Goal: Check status: Check status

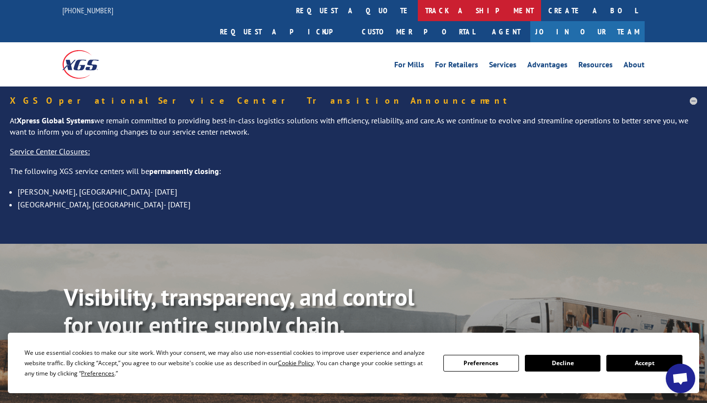
click at [418, 3] on link "track a shipment" at bounding box center [479, 10] width 123 height 21
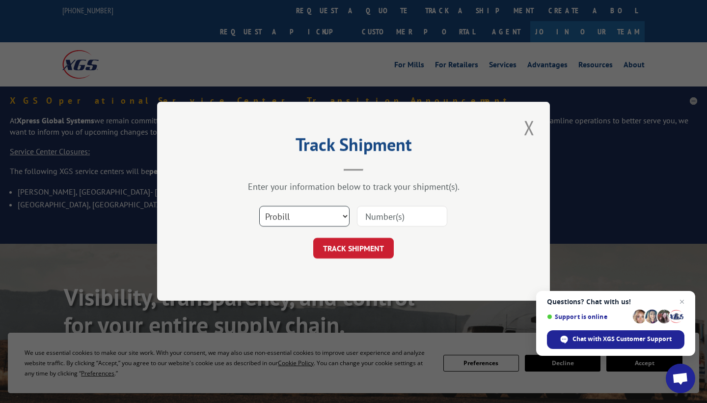
select select "bol"
click at [391, 218] on input at bounding box center [402, 216] width 90 height 21
click at [386, 211] on input at bounding box center [402, 216] width 90 height 21
type input "4022"
click at [341, 245] on button "TRACK SHIPMENT" at bounding box center [353, 248] width 81 height 21
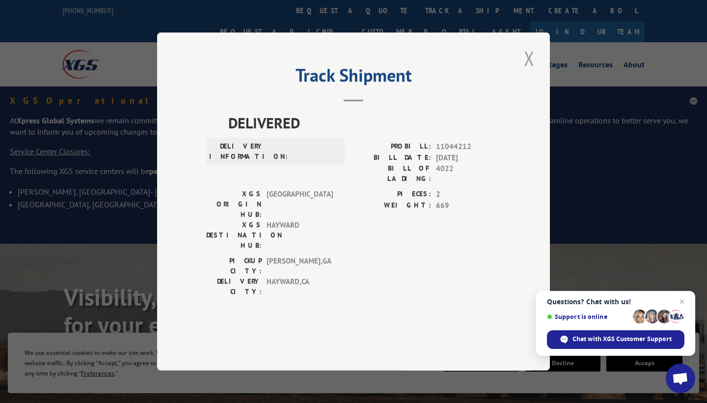
click at [528, 72] on button "Close modal" at bounding box center [529, 58] width 17 height 27
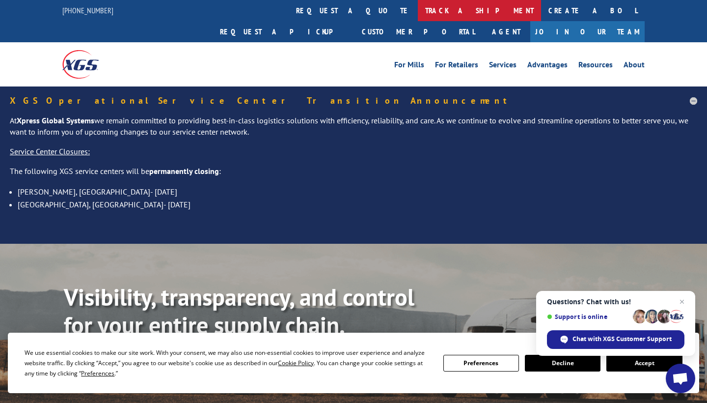
click at [418, 10] on link "track a shipment" at bounding box center [479, 10] width 123 height 21
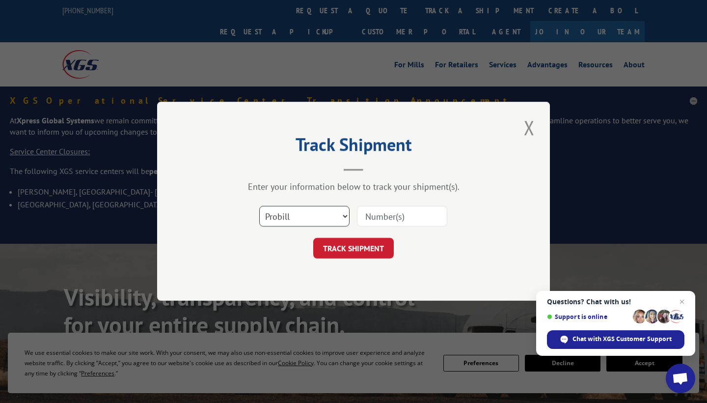
select select "po"
click at [383, 222] on input at bounding box center [402, 216] width 90 height 21
paste input "[EMAIL_ADDRESS][DOMAIN_NAME]"
type input "[EMAIL_ADDRESS][DOMAIN_NAME]"
click at [368, 215] on input "[EMAIL_ADDRESS][DOMAIN_NAME]" at bounding box center [402, 216] width 90 height 21
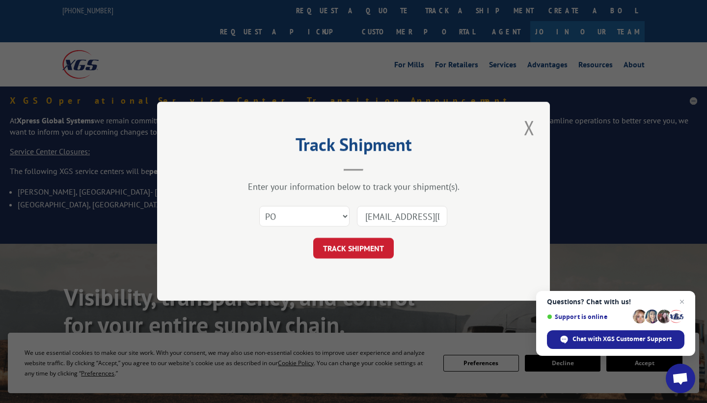
click at [368, 215] on input "[EMAIL_ADDRESS][DOMAIN_NAME]" at bounding box center [402, 216] width 90 height 21
type input "4022"
click at [363, 247] on button "TRACK SHIPMENT" at bounding box center [353, 248] width 81 height 21
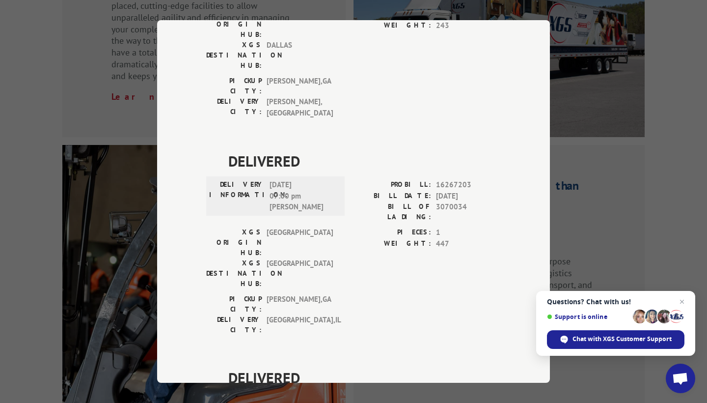
scroll to position [2115, 0]
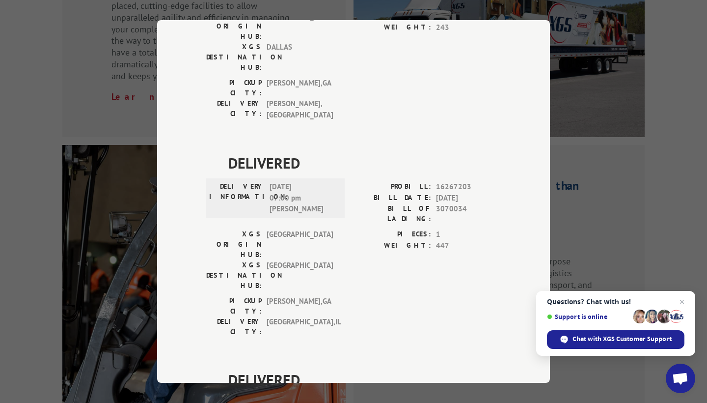
click at [666, 80] on div "Track Shipment DELIVERED DELIVERY INFORMATION: [DATE] 08:25 am [PERSON_NAME] PR…" at bounding box center [353, 201] width 707 height 403
